Goal: Information Seeking & Learning: Learn about a topic

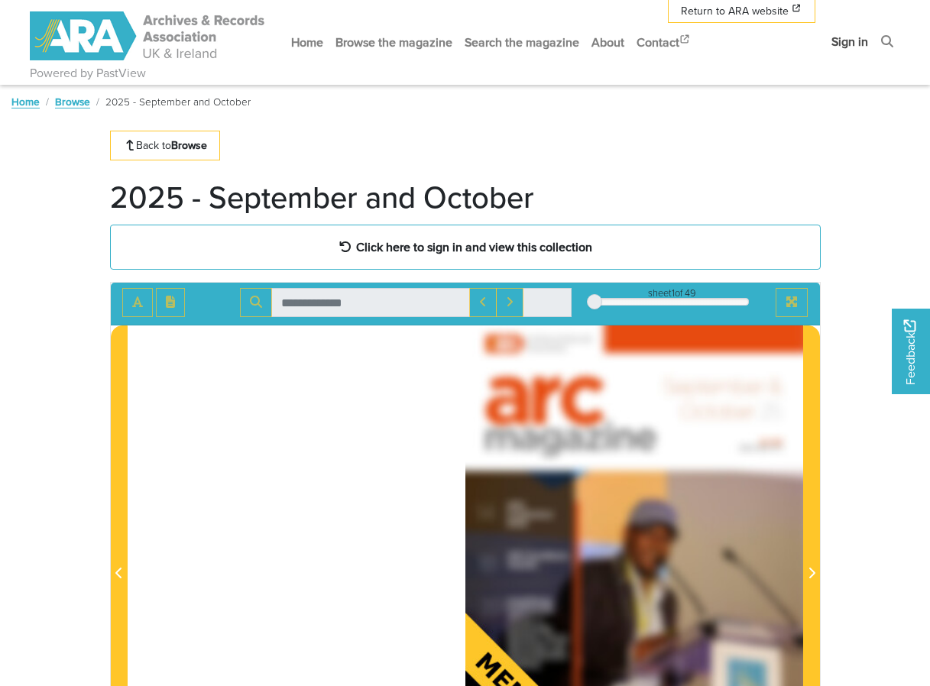
click at [859, 35] on link "Sign in" at bounding box center [849, 41] width 49 height 40
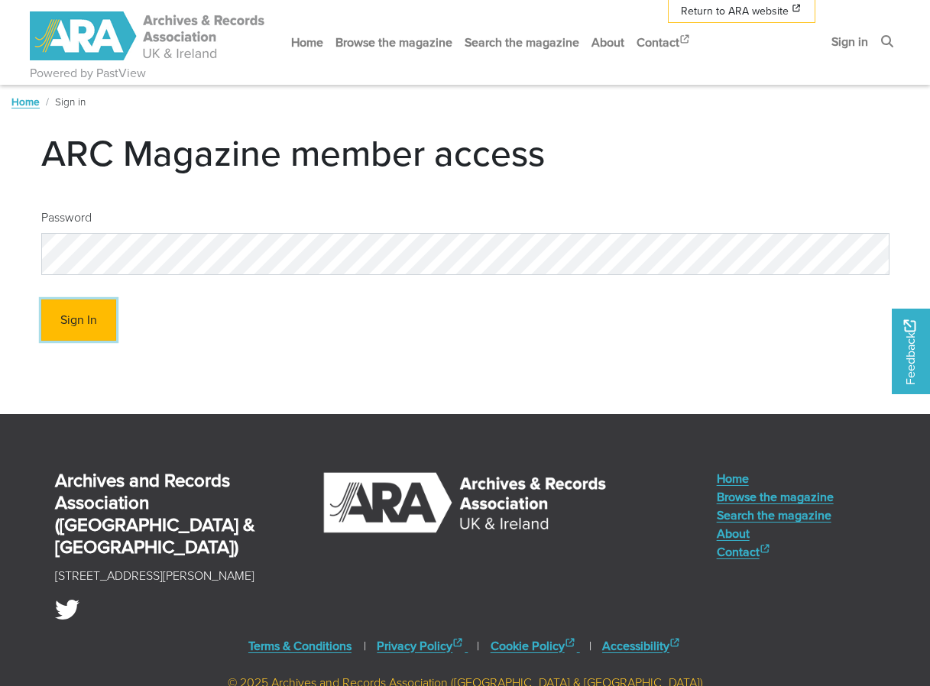
click at [96, 326] on button "Sign In" at bounding box center [78, 321] width 75 height 42
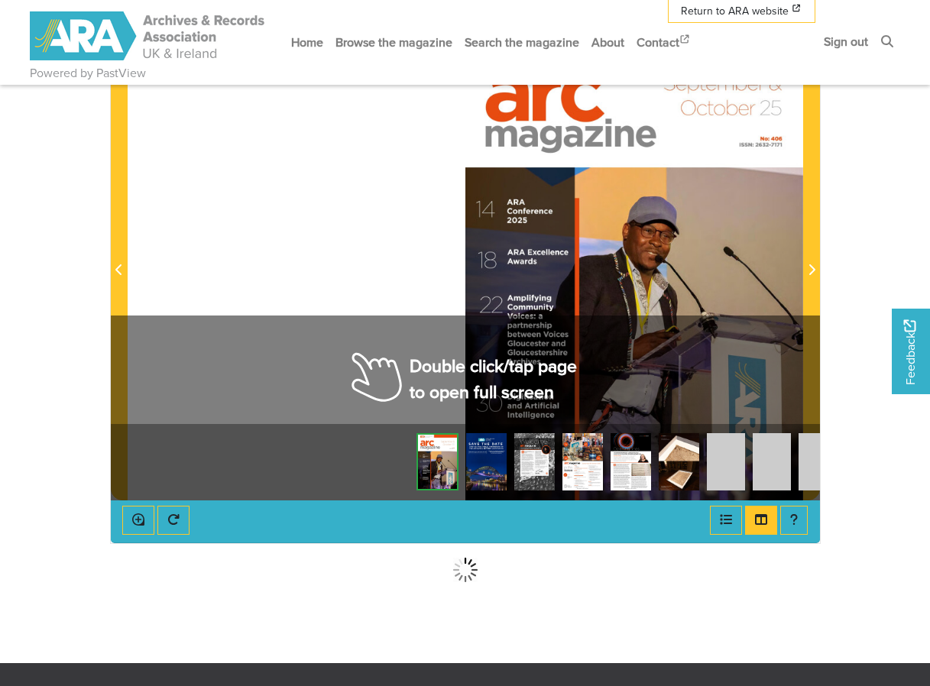
scroll to position [229, 0]
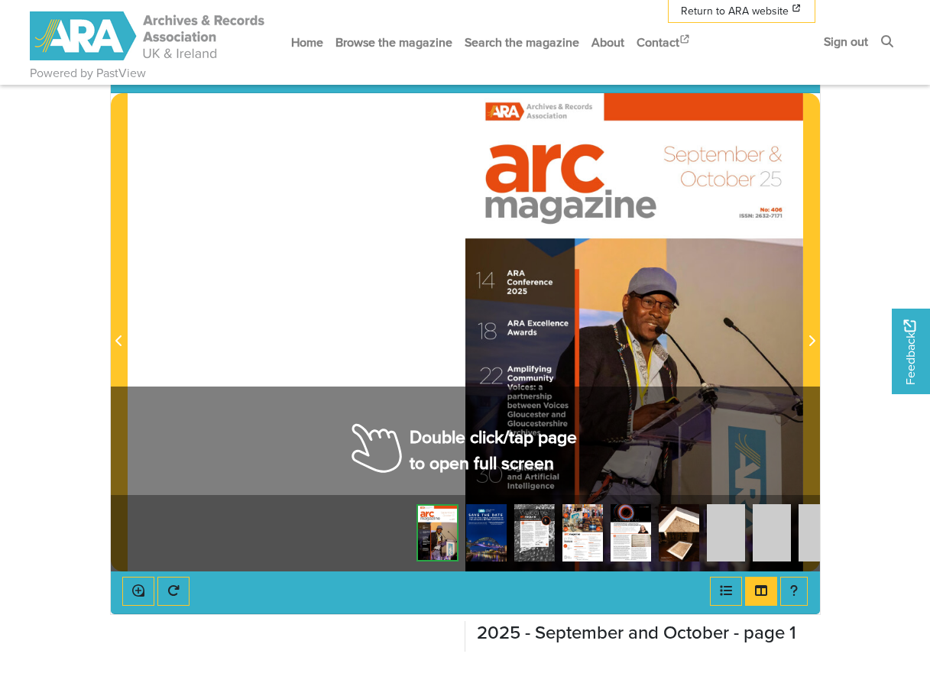
click at [724, 337] on div at bounding box center [634, 332] width 338 height 478
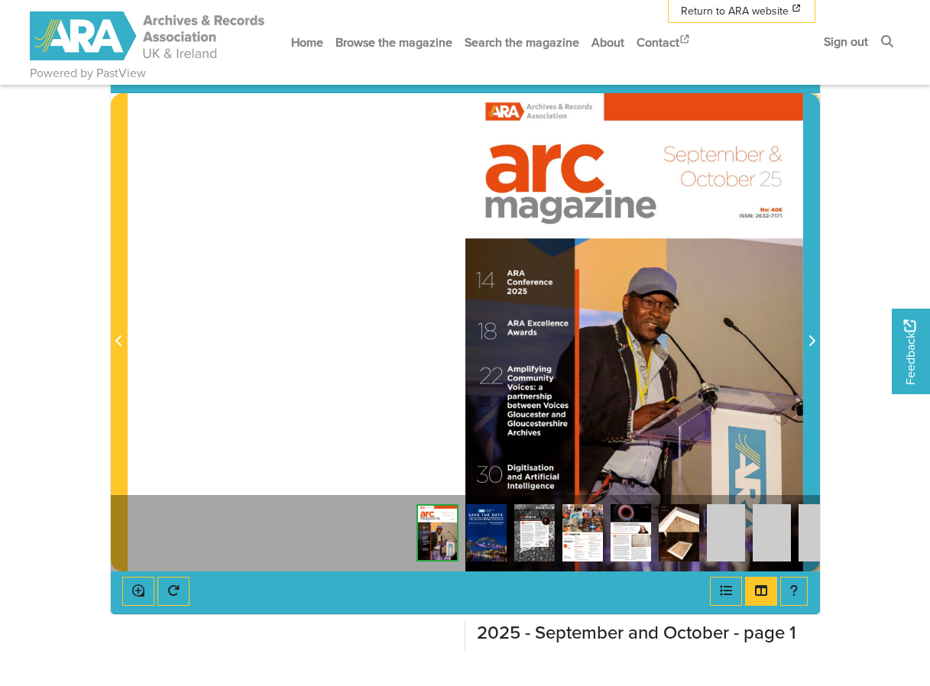
click at [815, 339] on span "Next Page" at bounding box center [811, 341] width 15 height 18
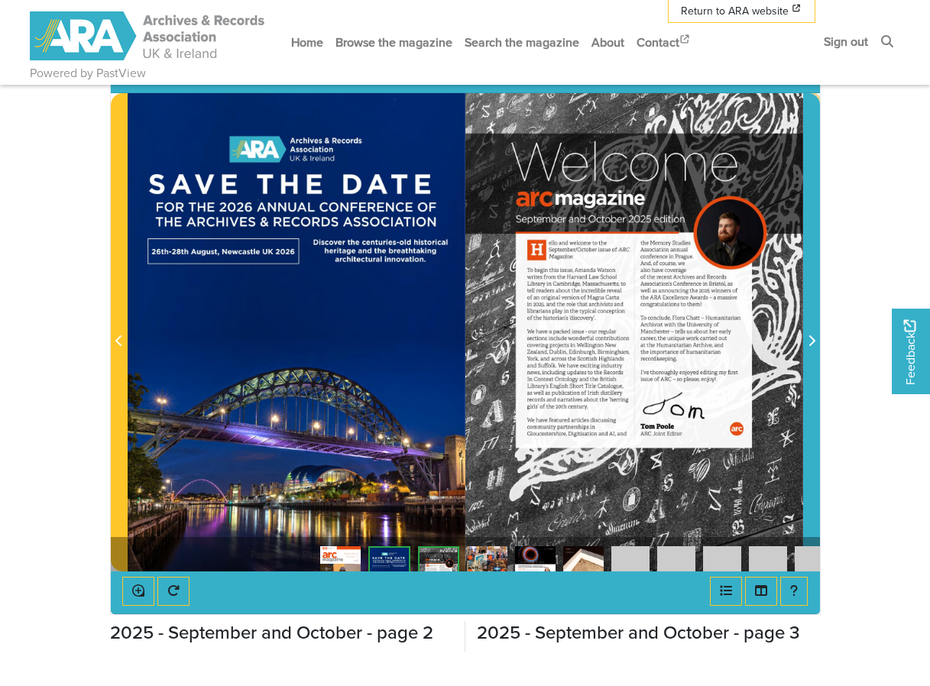
click at [815, 339] on span "Next Page" at bounding box center [811, 341] width 15 height 18
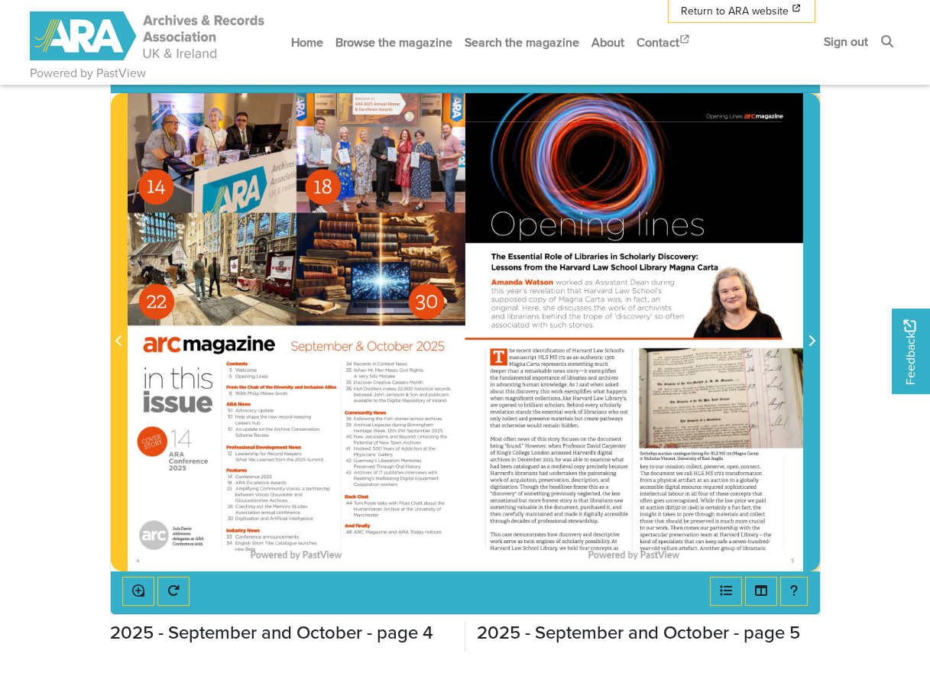
click at [815, 339] on span "Next Page" at bounding box center [811, 341] width 15 height 18
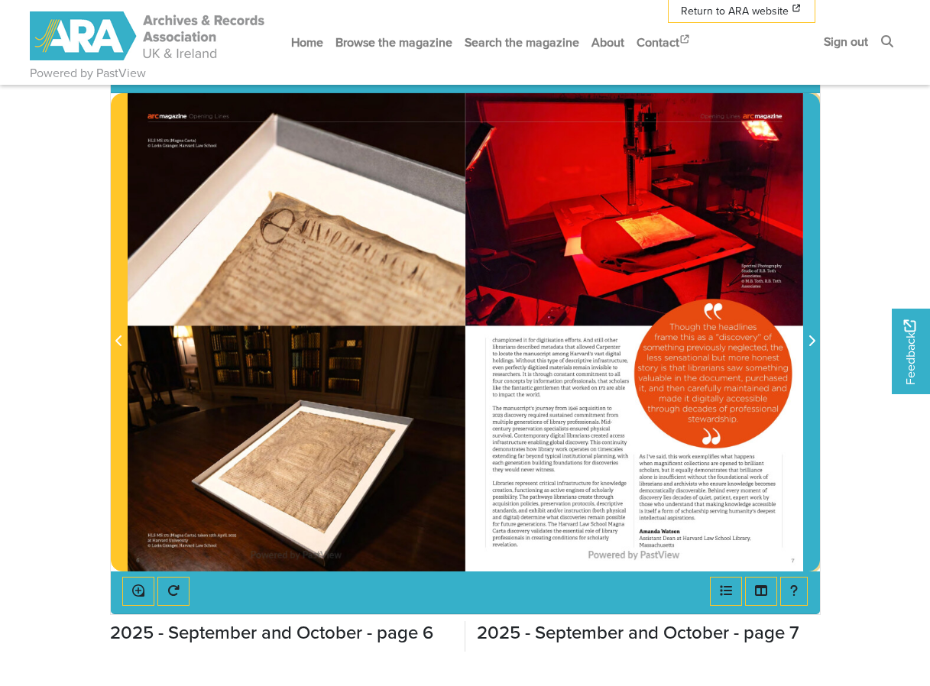
click at [815, 339] on span "Next Page" at bounding box center [811, 341] width 15 height 18
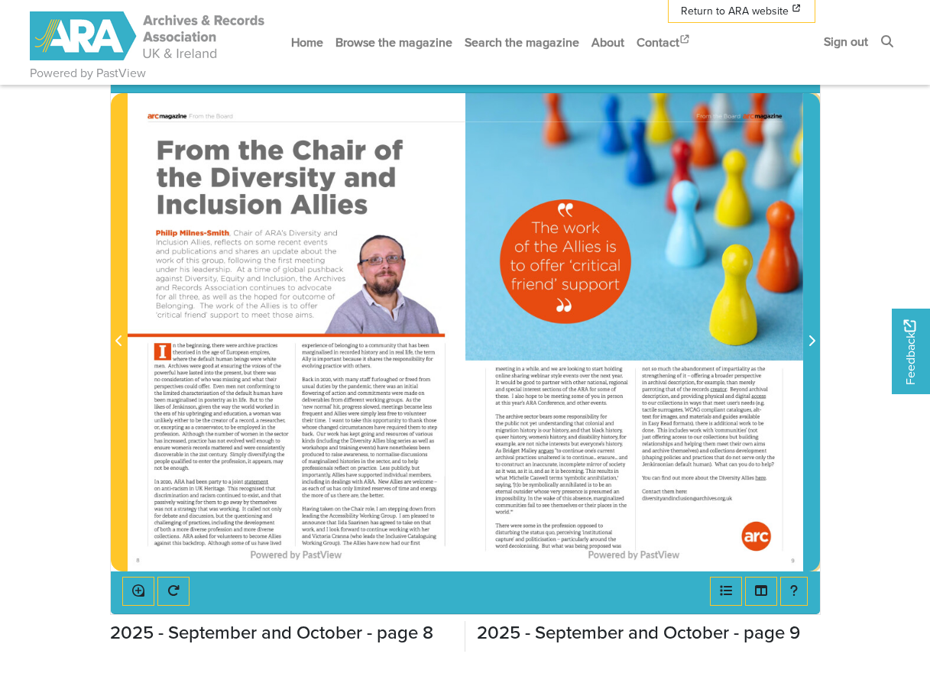
click at [815, 339] on span "Next Page" at bounding box center [811, 341] width 15 height 18
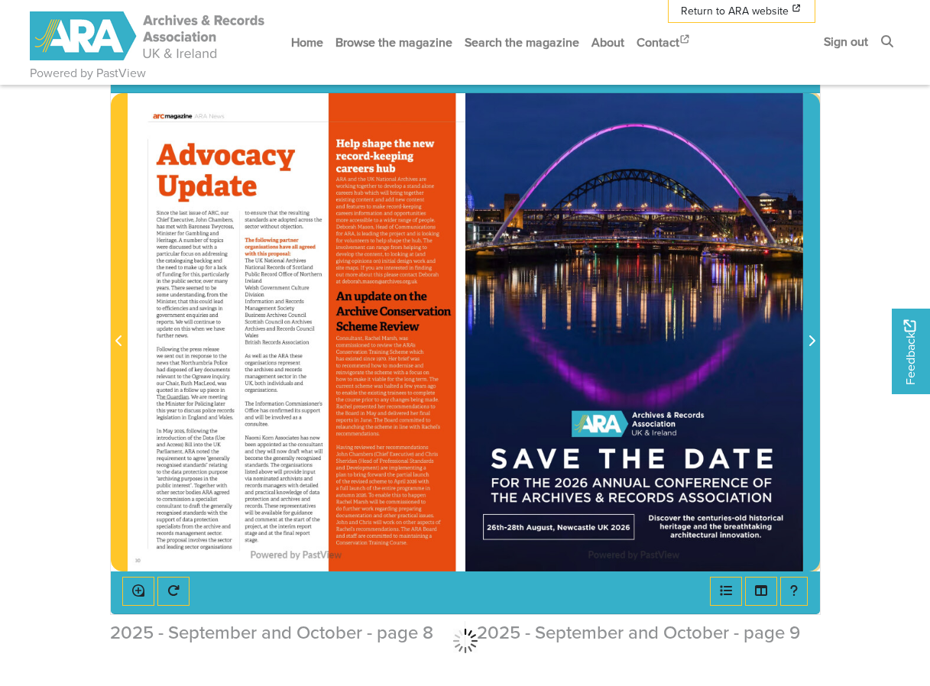
click at [815, 339] on span "Next Page" at bounding box center [811, 341] width 15 height 18
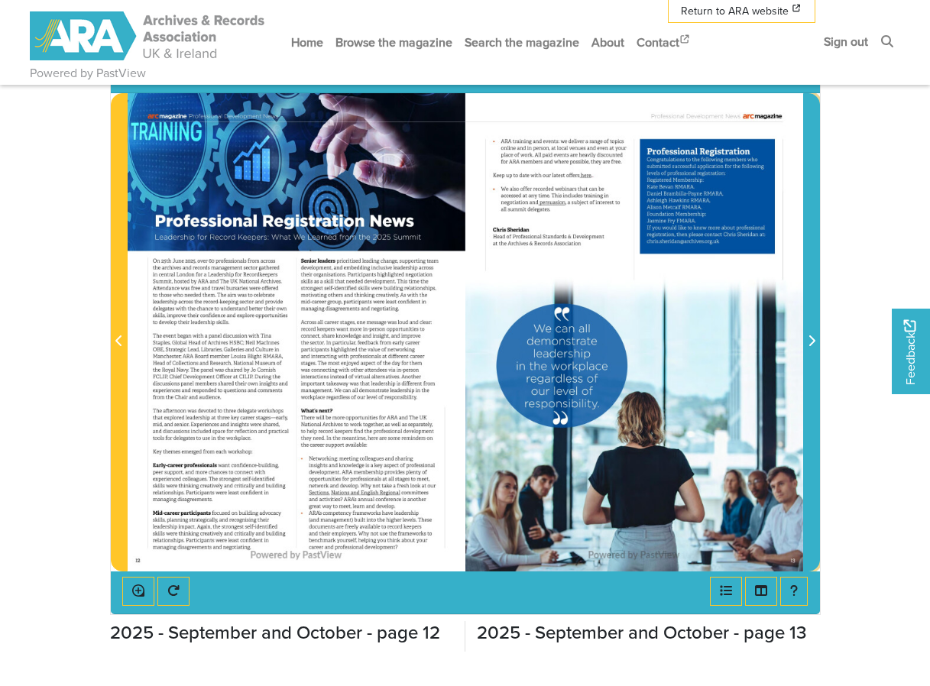
click at [815, 339] on span "Next Page" at bounding box center [811, 341] width 15 height 18
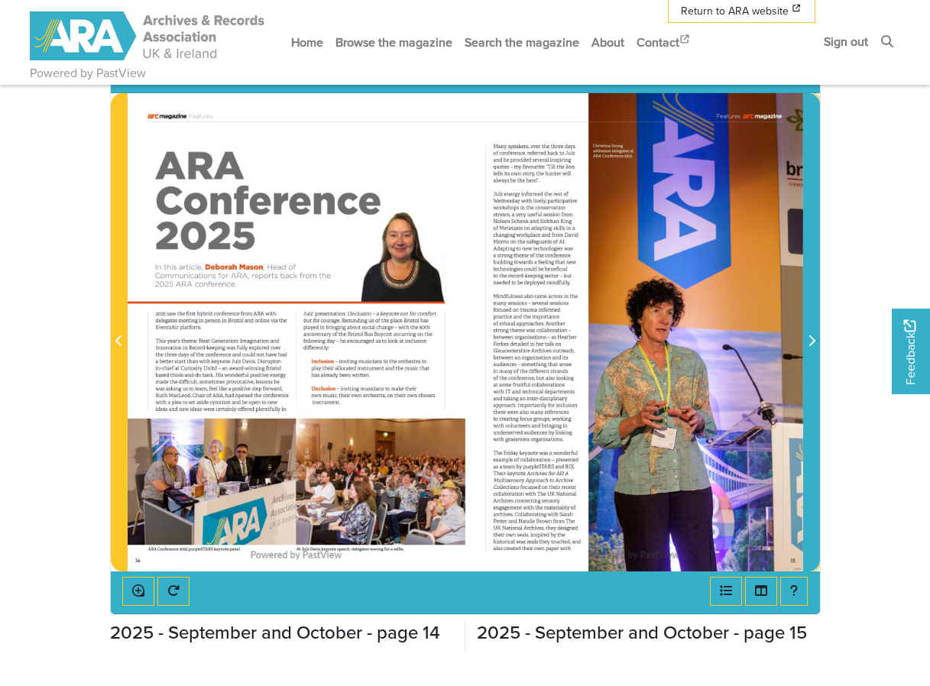
click at [815, 339] on span "Next Page" at bounding box center [811, 341] width 15 height 18
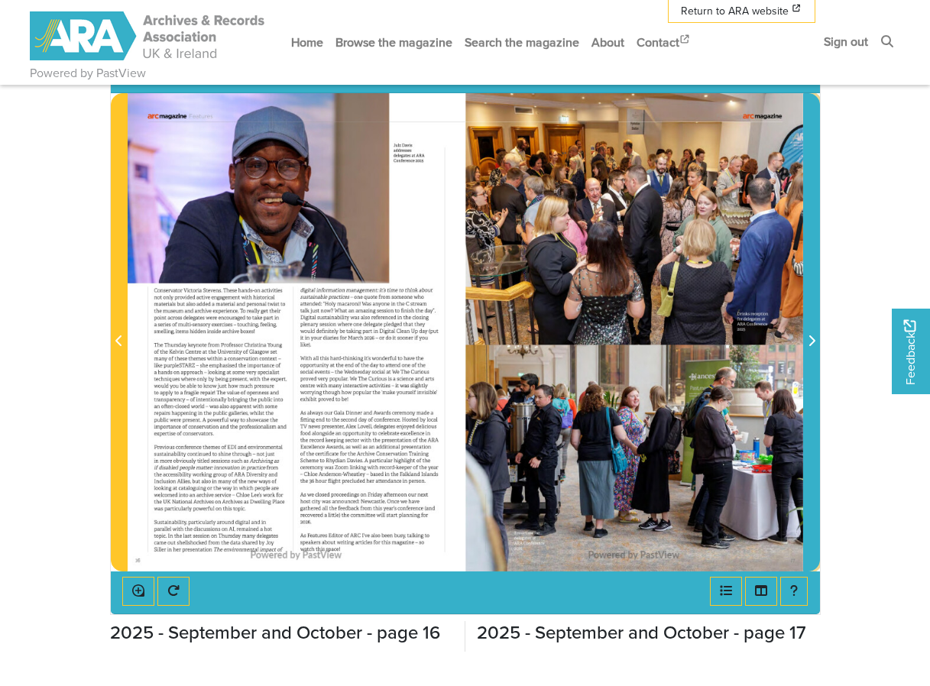
click at [815, 339] on span "Next Page" at bounding box center [811, 341] width 15 height 18
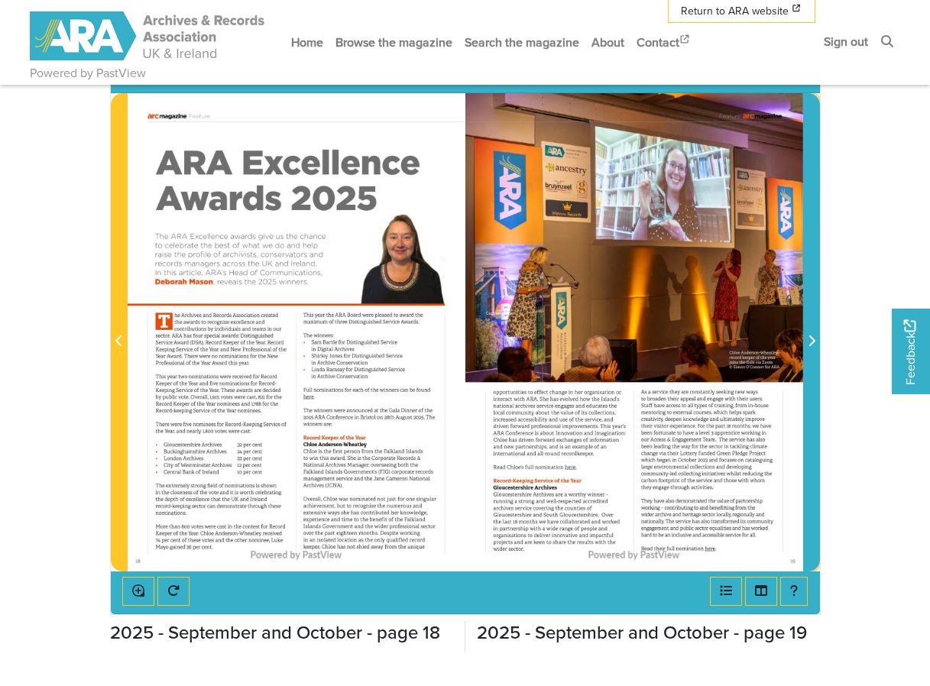
click at [815, 339] on span "Next Page" at bounding box center [811, 341] width 15 height 18
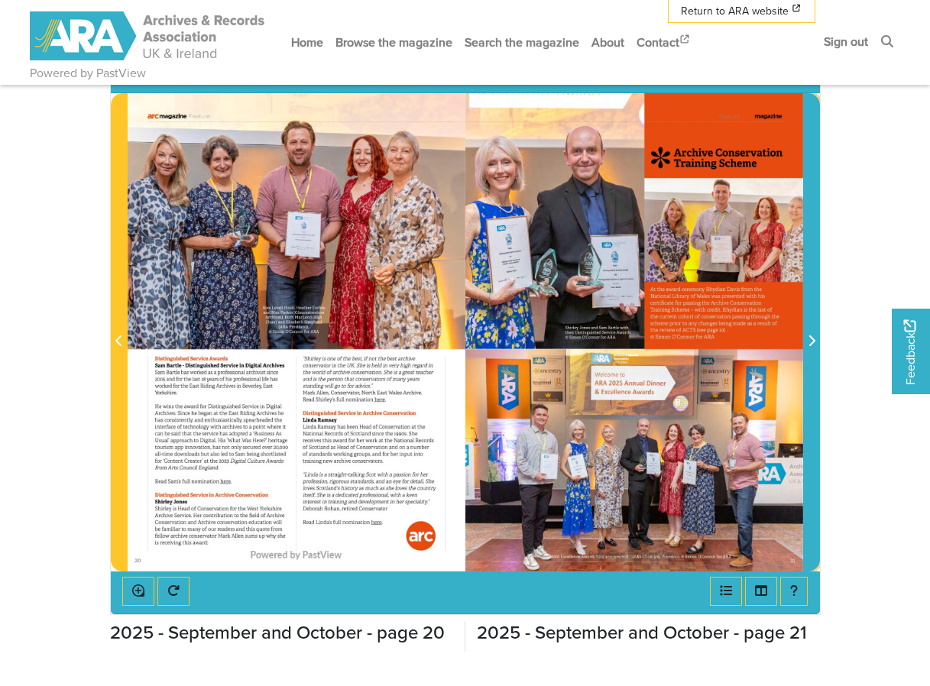
click at [815, 339] on span "Next Page" at bounding box center [811, 341] width 15 height 18
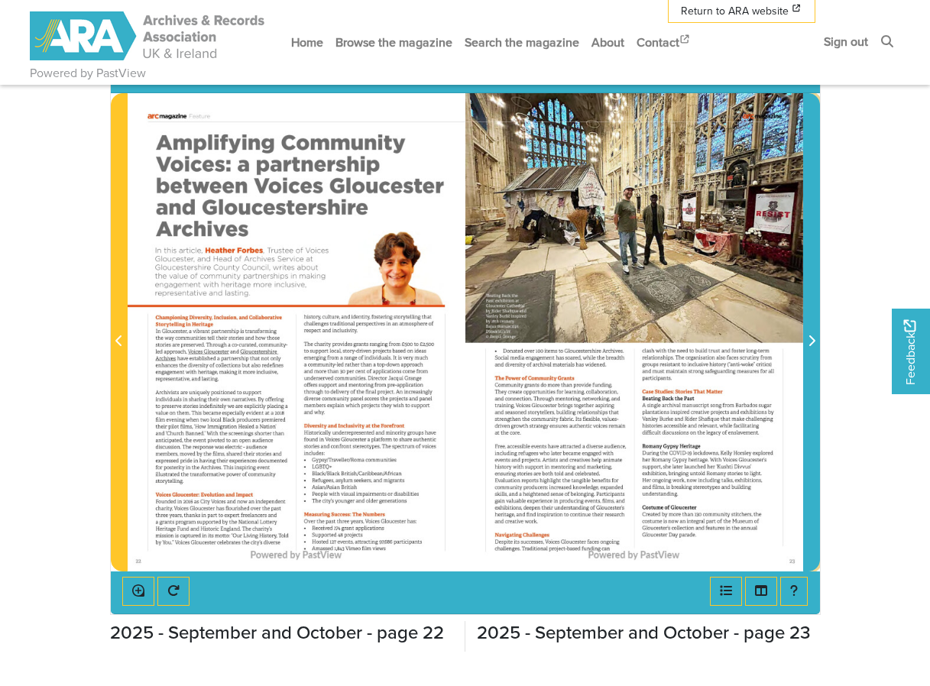
click at [815, 339] on span "Next Page" at bounding box center [811, 341] width 15 height 18
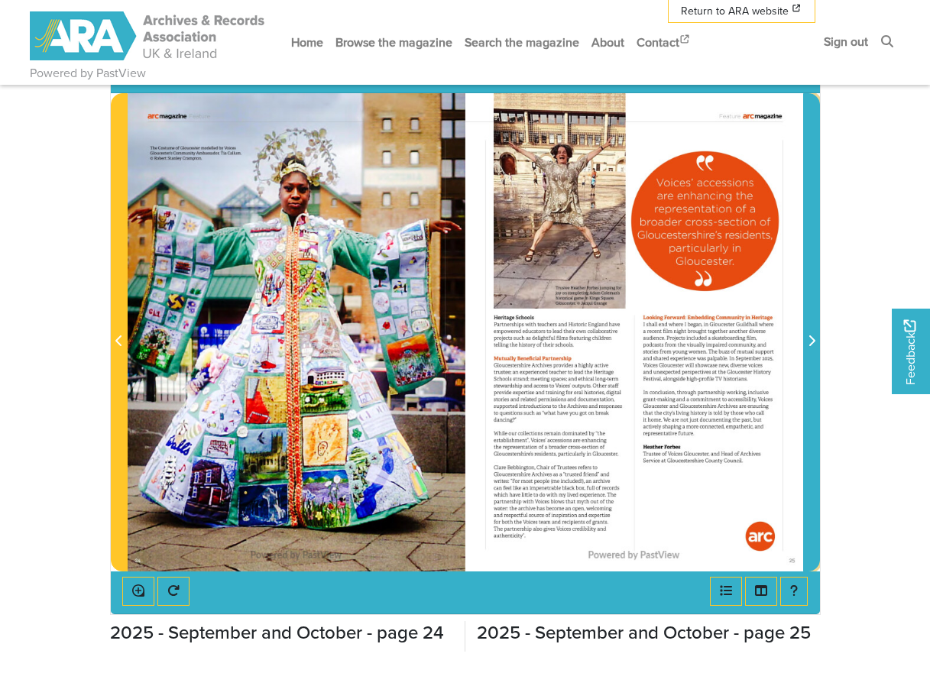
click at [815, 339] on span "Next Page" at bounding box center [811, 341] width 15 height 18
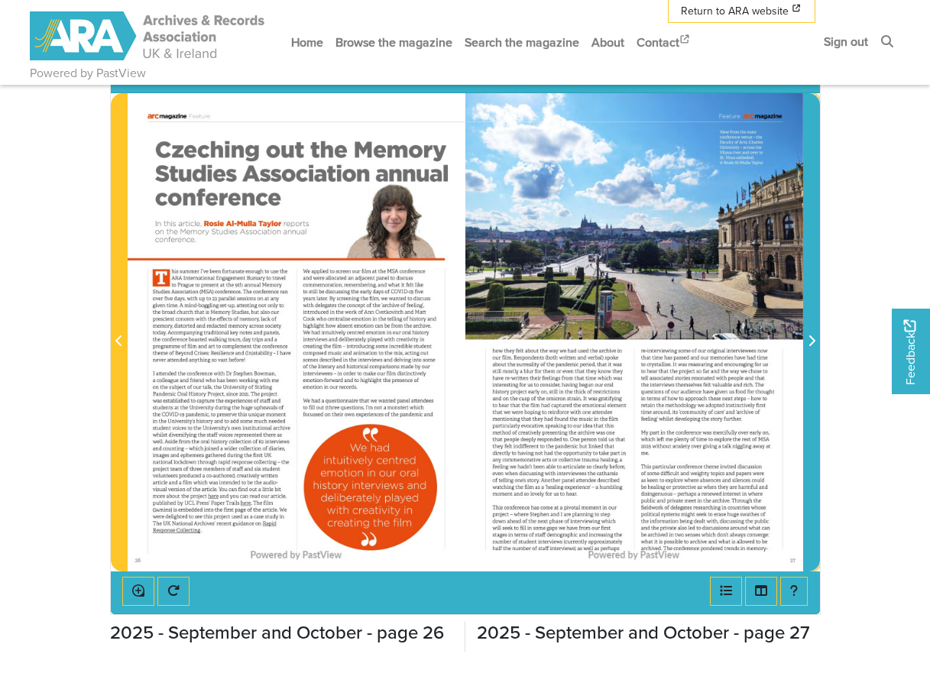
click at [815, 339] on span "Next Page" at bounding box center [811, 341] width 15 height 18
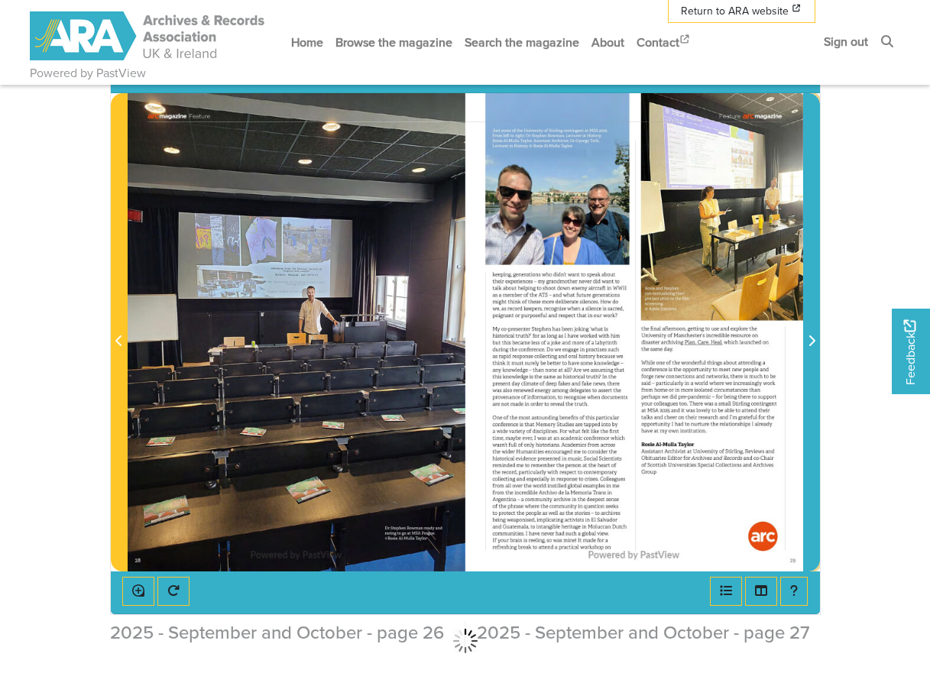
click at [815, 342] on span "Next Page" at bounding box center [811, 341] width 15 height 18
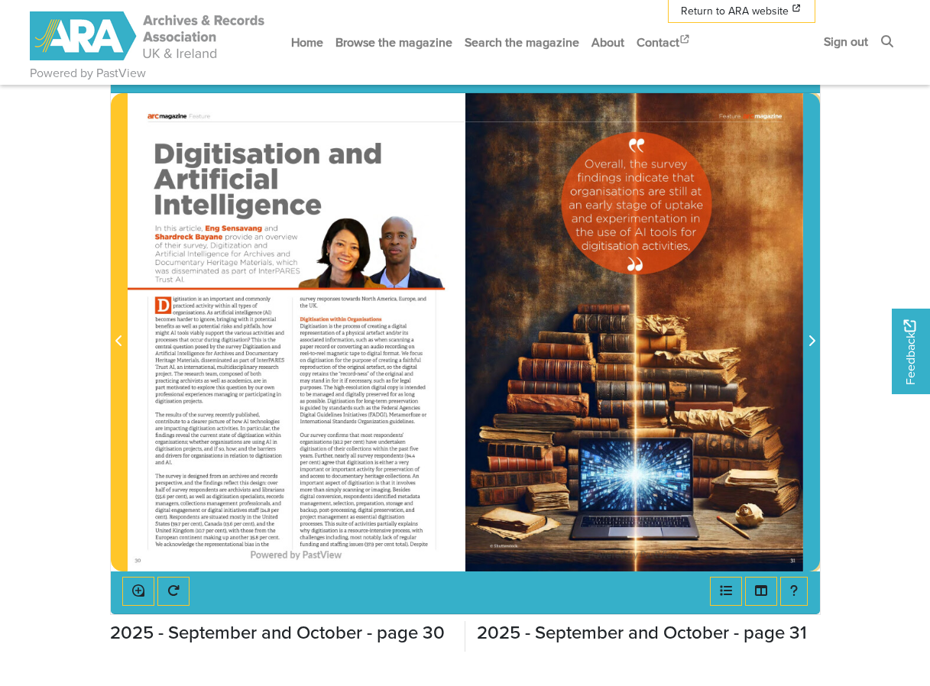
click at [815, 342] on span "Next Page" at bounding box center [811, 341] width 15 height 18
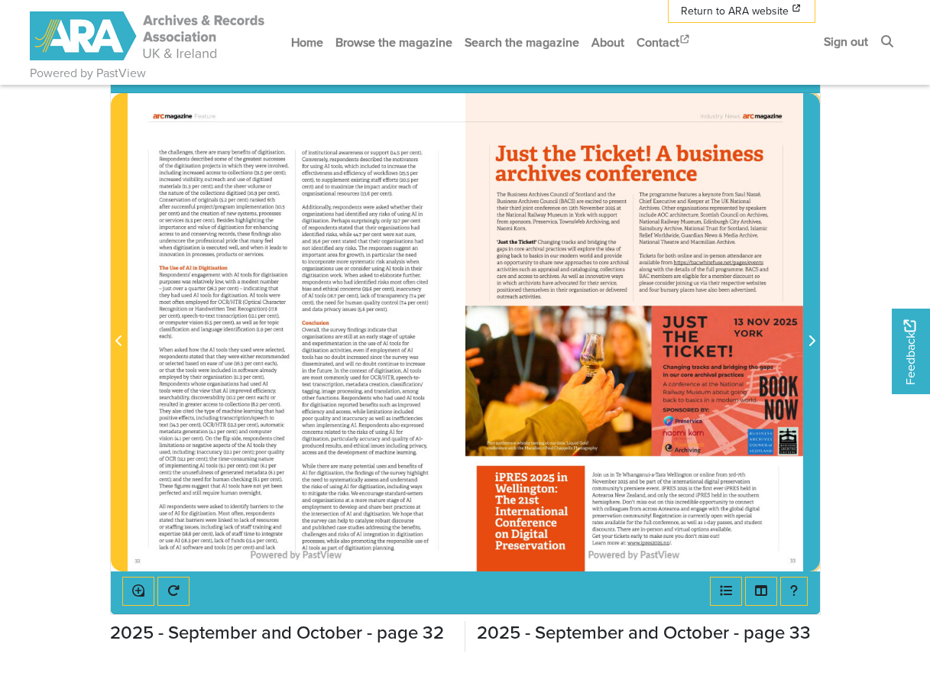
click at [815, 342] on span "Next Page" at bounding box center [811, 341] width 15 height 18
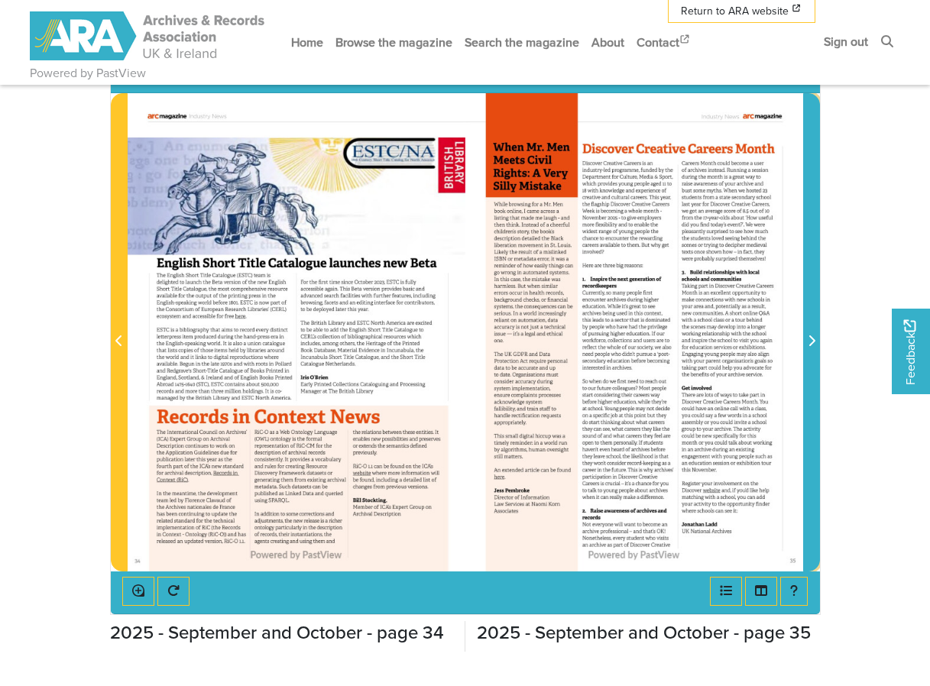
click at [815, 342] on span "Next Page" at bounding box center [811, 341] width 15 height 18
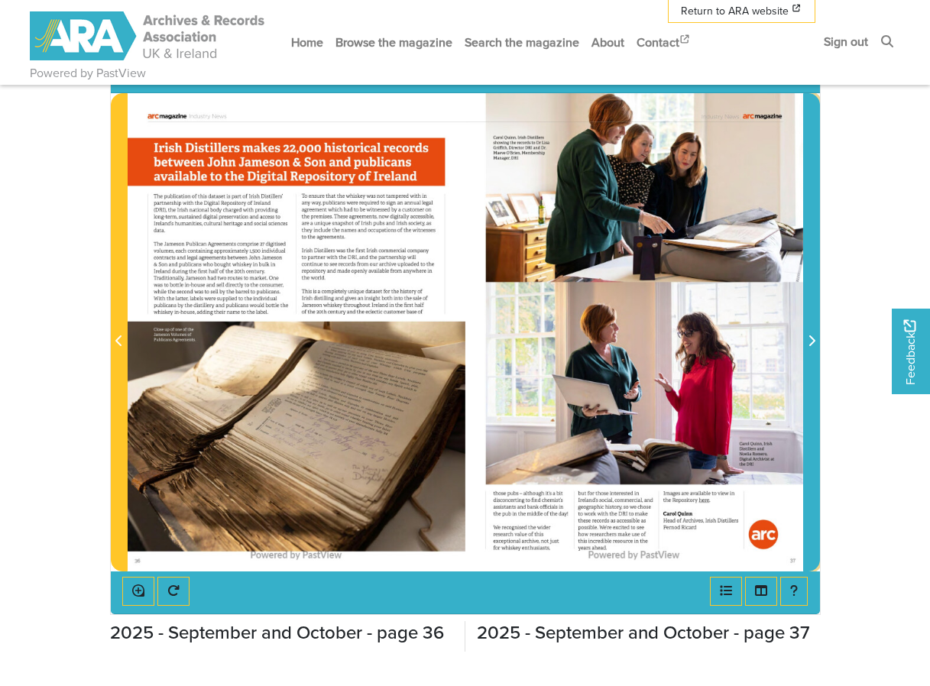
click at [815, 342] on span "Next Page" at bounding box center [811, 341] width 15 height 18
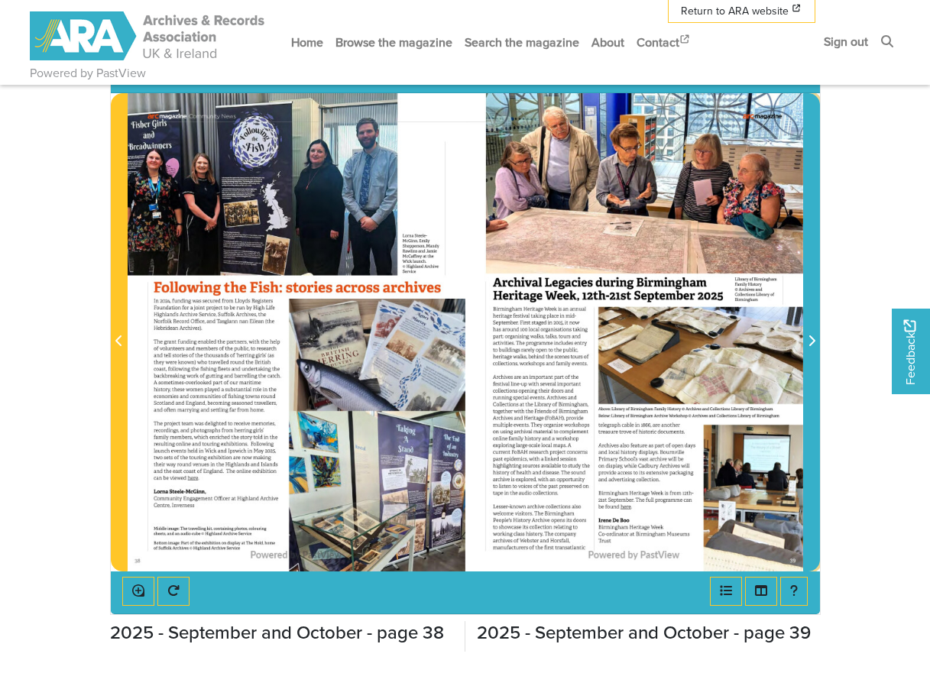
click at [815, 343] on span "Next Page" at bounding box center [811, 341] width 15 height 18
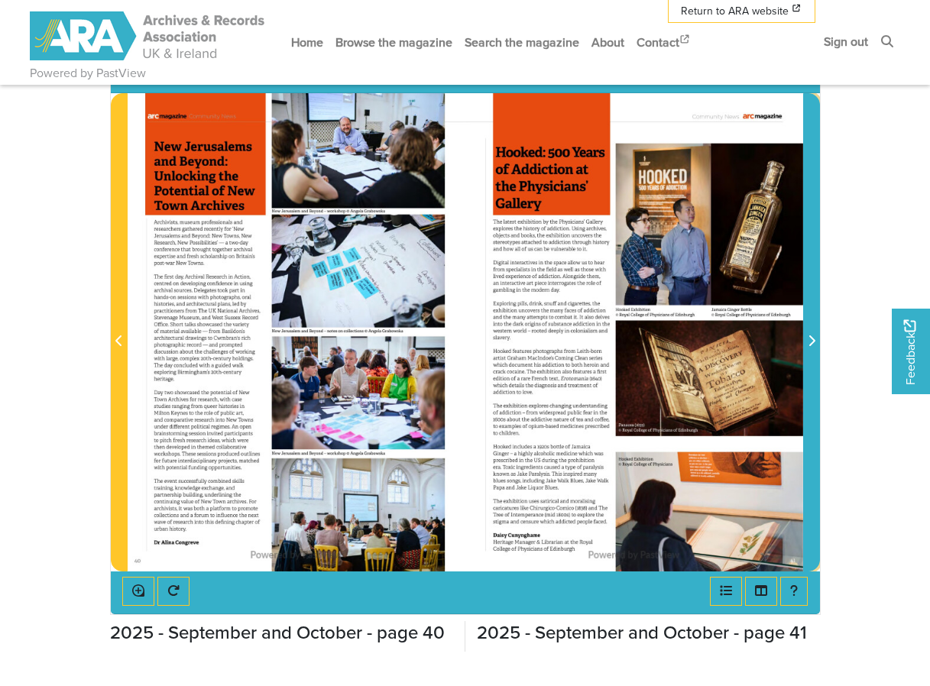
click at [815, 342] on span "Next Page" at bounding box center [811, 341] width 15 height 18
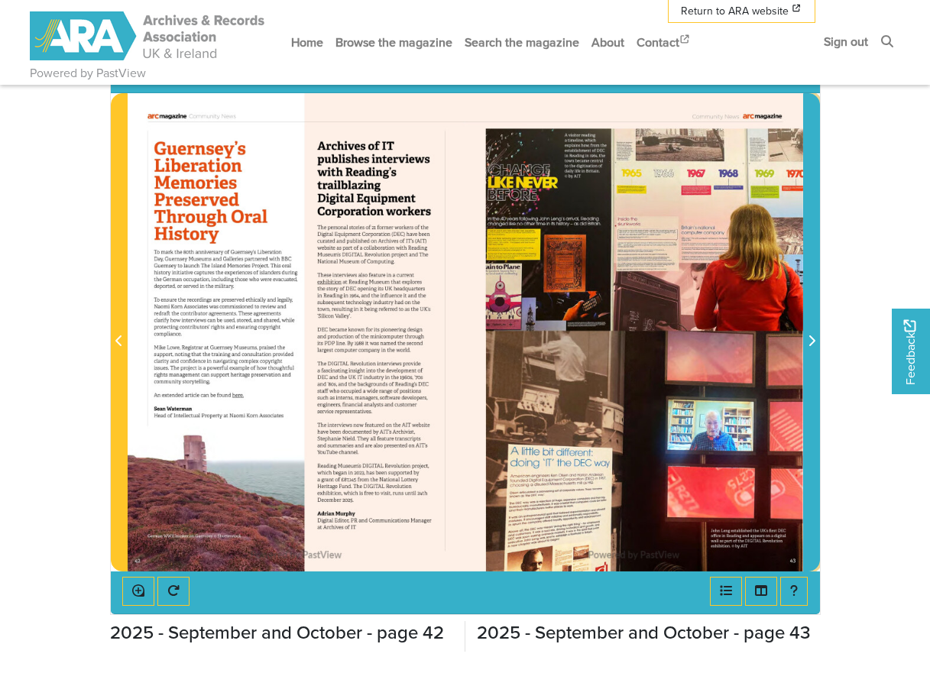
click at [815, 342] on span "Next Page" at bounding box center [811, 341] width 15 height 18
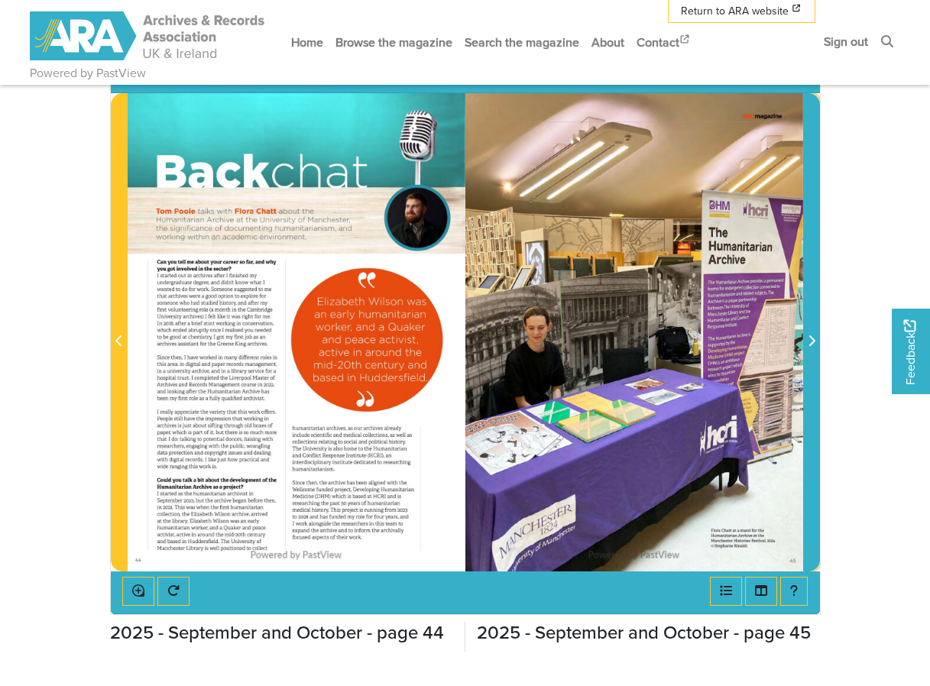
click at [815, 342] on span "Next Page" at bounding box center [811, 341] width 15 height 18
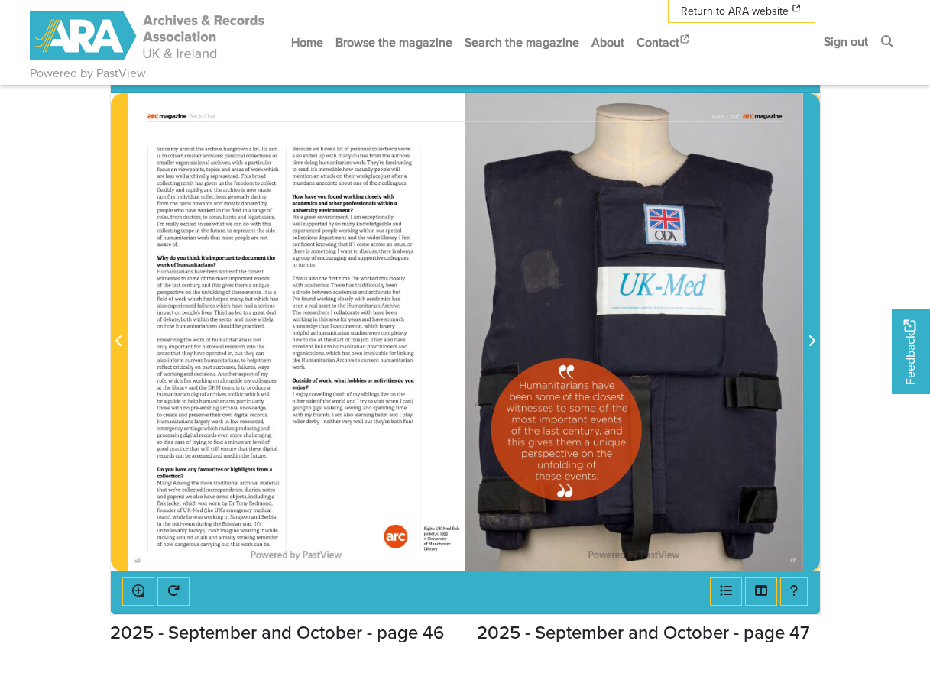
click at [815, 345] on span "Next Page" at bounding box center [811, 341] width 15 height 18
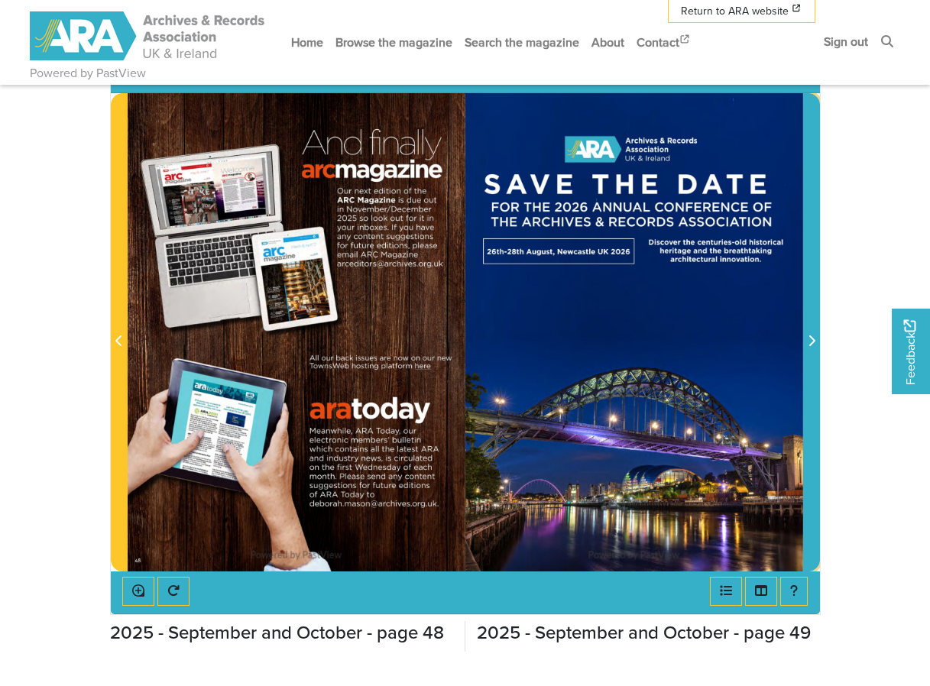
click at [815, 343] on span "Next Page" at bounding box center [811, 341] width 15 height 18
